Goal: Check status: Check status

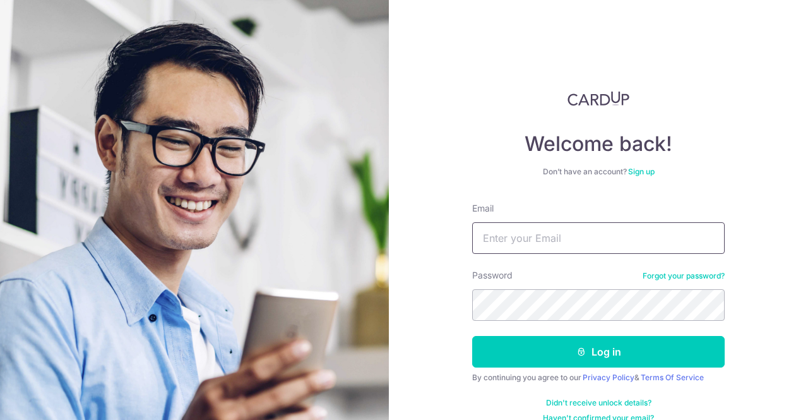
click at [555, 237] on input "Email" at bounding box center [598, 238] width 252 height 32
type input "[EMAIL_ADDRESS][DOMAIN_NAME]"
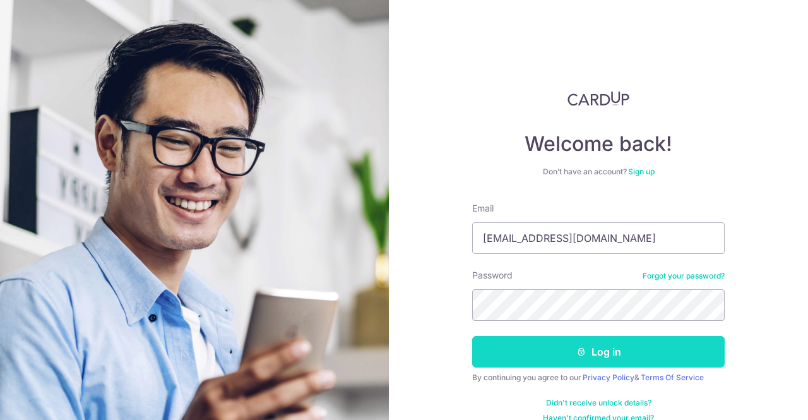
click at [567, 345] on button "Log in" at bounding box center [598, 352] width 252 height 32
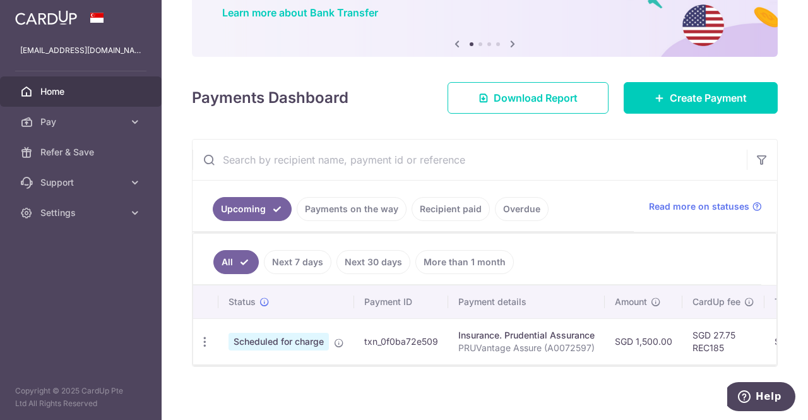
scroll to position [113, 0]
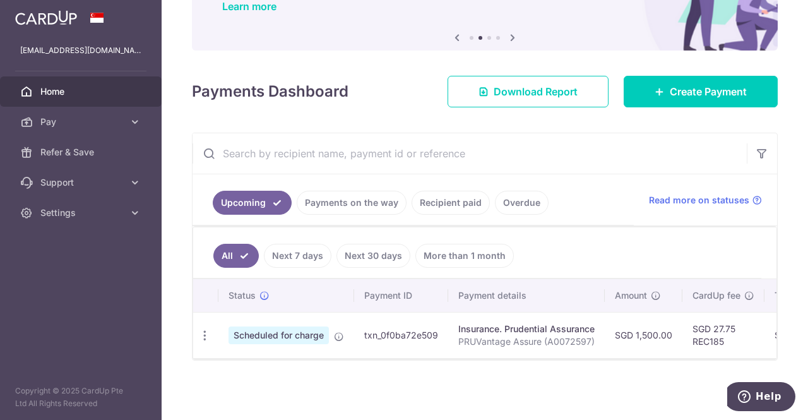
click at [296, 247] on link "Next 7 days" at bounding box center [298, 256] width 68 height 24
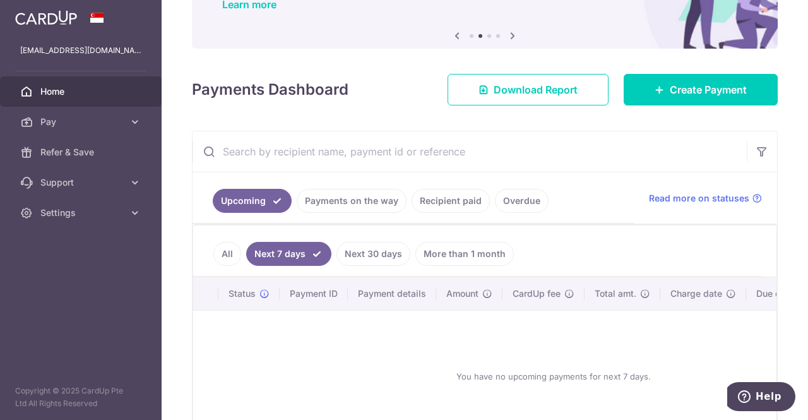
click at [364, 245] on link "Next 30 days" at bounding box center [373, 254] width 74 height 24
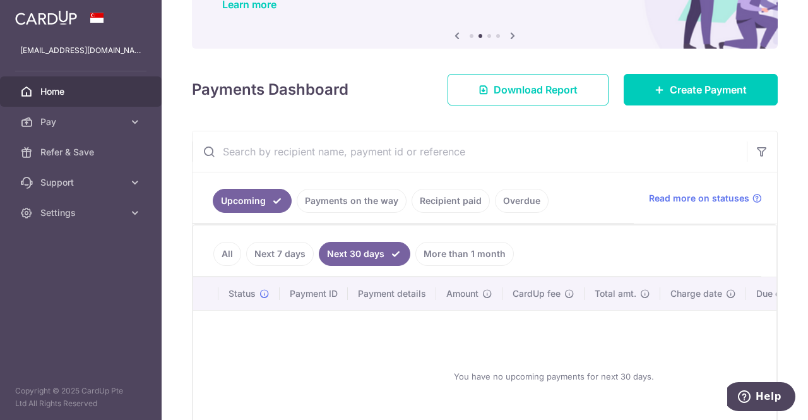
click at [458, 243] on link "More than 1 month" at bounding box center [464, 254] width 98 height 24
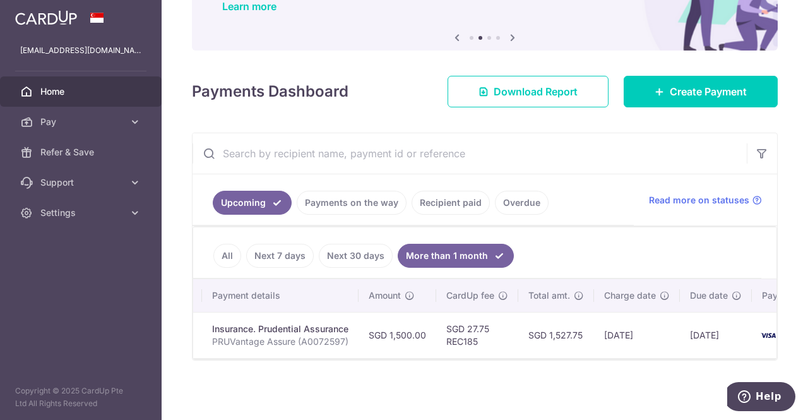
scroll to position [0, 0]
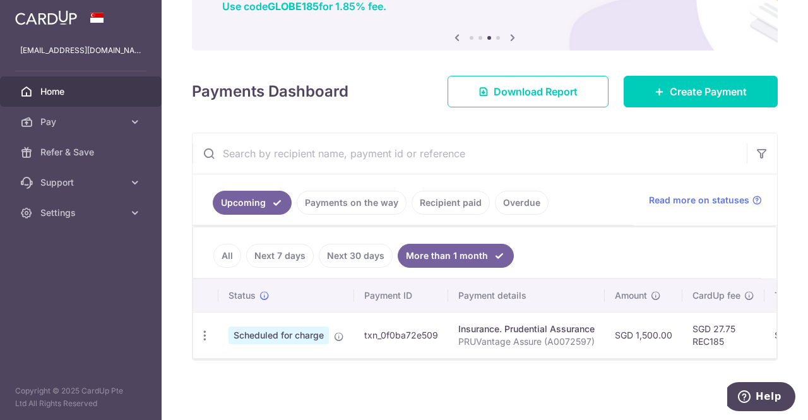
click at [225, 247] on link "All" at bounding box center [227, 256] width 28 height 24
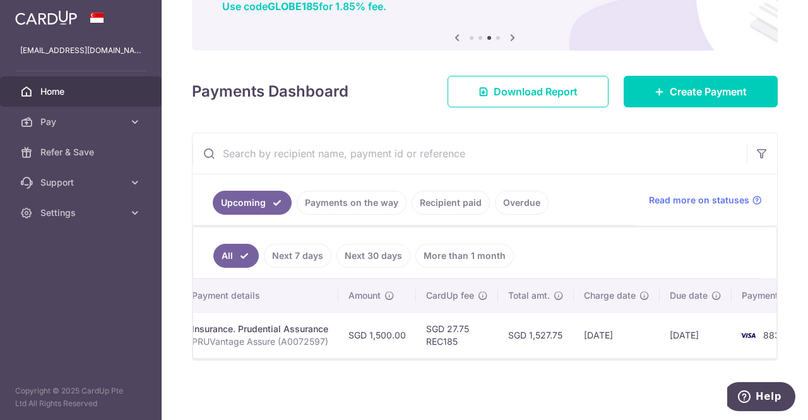
scroll to position [0, 318]
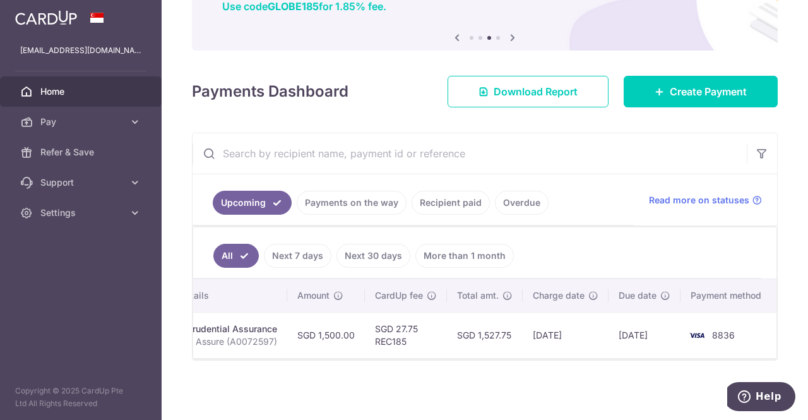
click at [329, 209] on link "Payments on the way" at bounding box center [352, 203] width 110 height 24
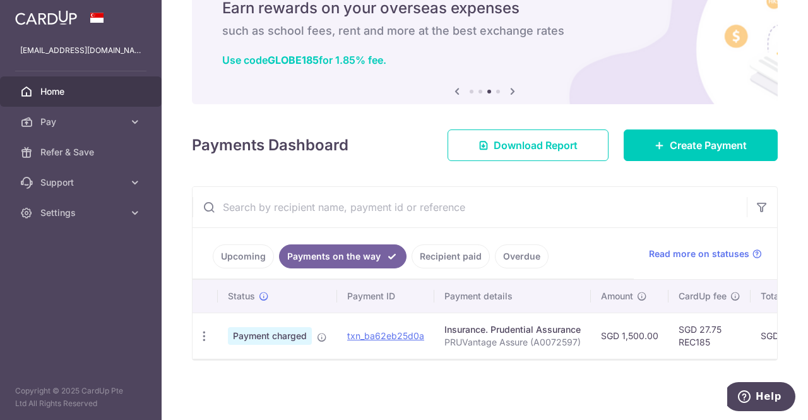
scroll to position [0, 226]
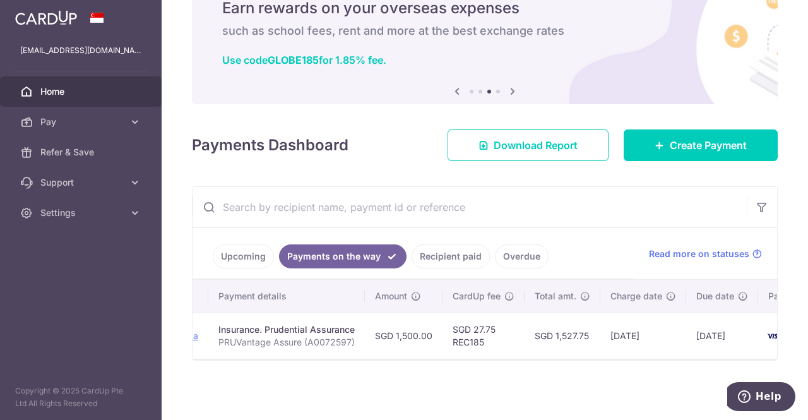
click at [454, 244] on link "Recipient paid" at bounding box center [450, 256] width 78 height 24
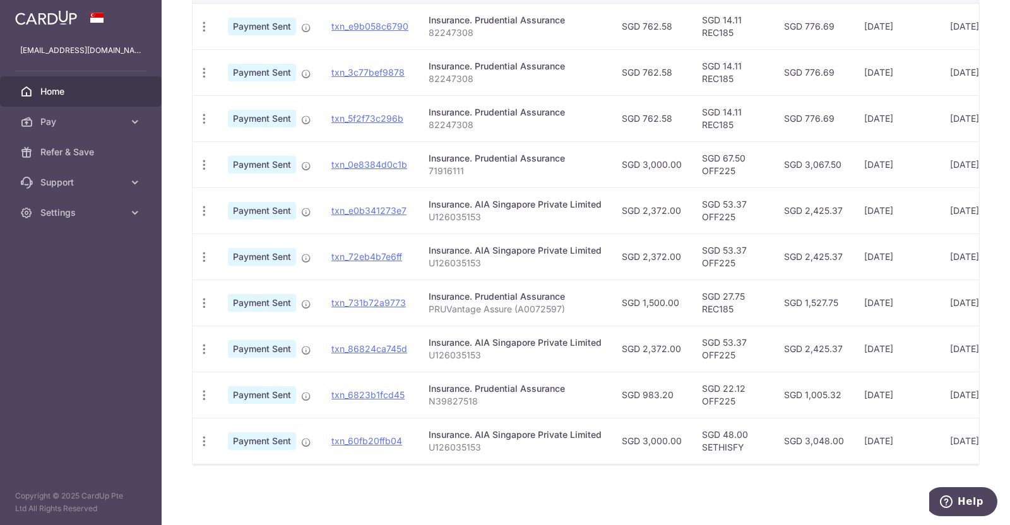
scroll to position [0, 6]
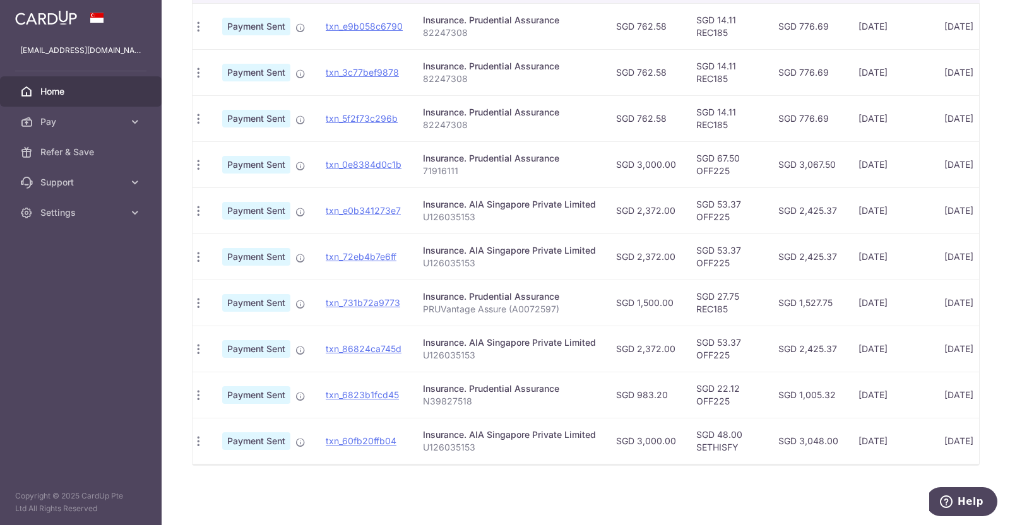
click at [573, 303] on p "PRUVantage Assure (A0072597)" at bounding box center [509, 309] width 173 height 13
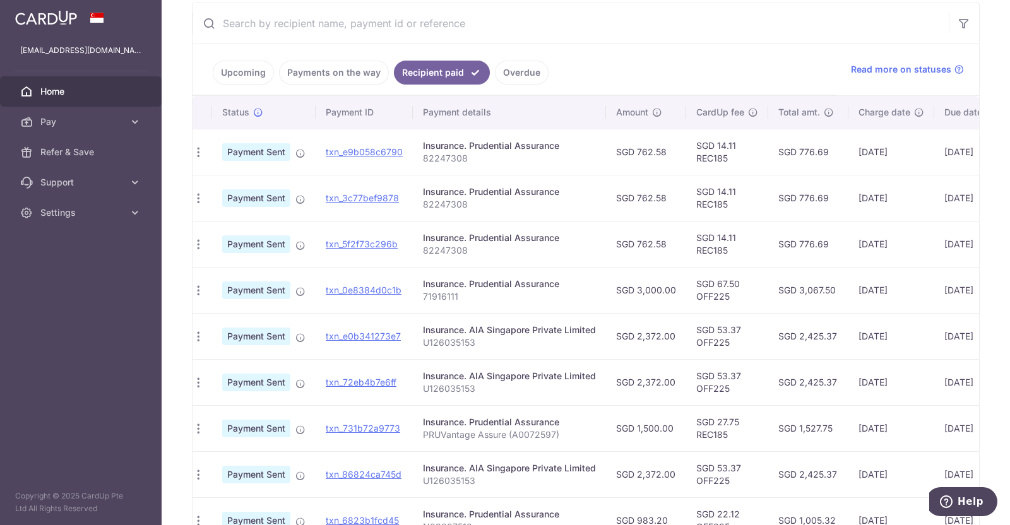
scroll to position [215, 0]
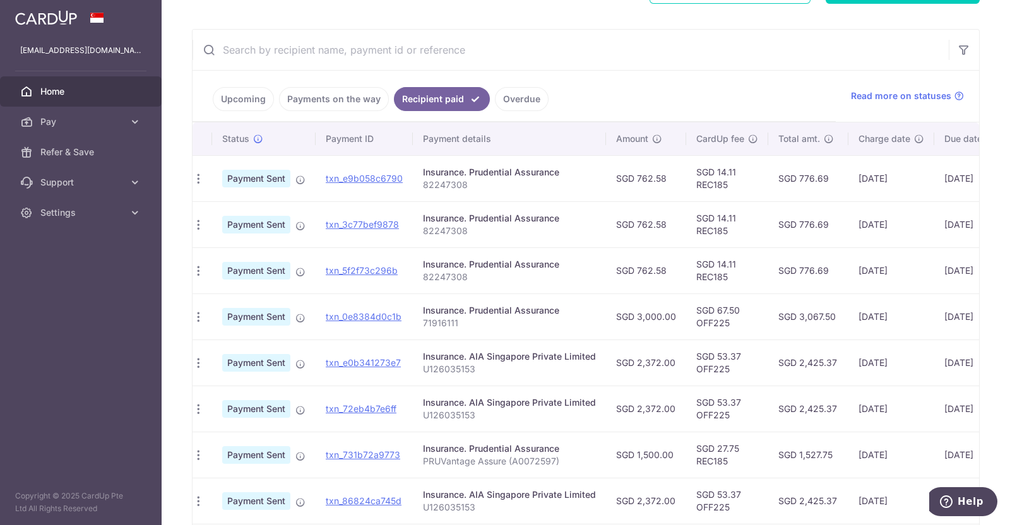
click at [372, 98] on link "Payments on the way" at bounding box center [334, 99] width 110 height 24
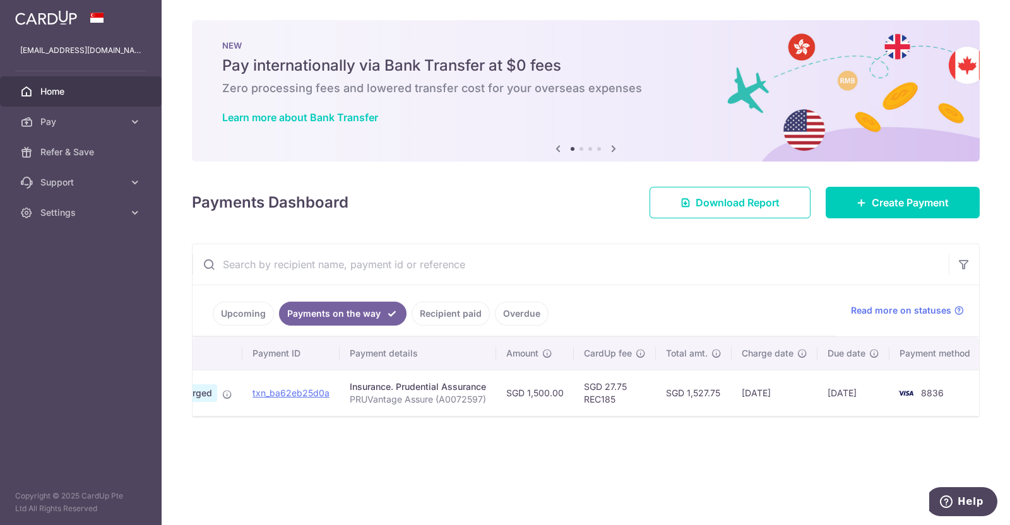
scroll to position [0, 0]
